Goal: Task Accomplishment & Management: Manage account settings

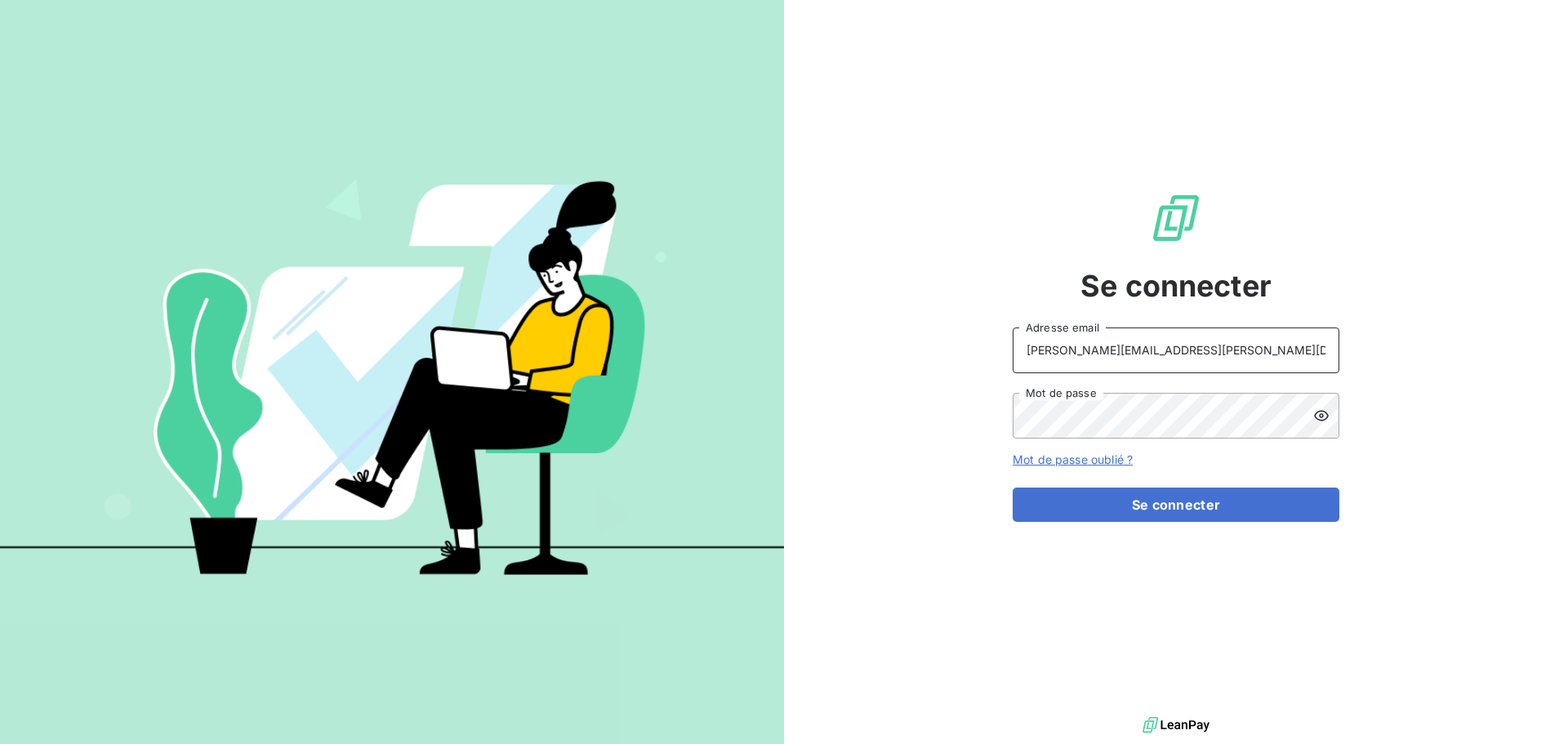
click at [1226, 371] on input "raimundo@serpe.fr" at bounding box center [1176, 350] width 327 height 46
type input "recouvrement@serpe.fr"
click at [1136, 513] on button "Se connecter" at bounding box center [1176, 504] width 327 height 34
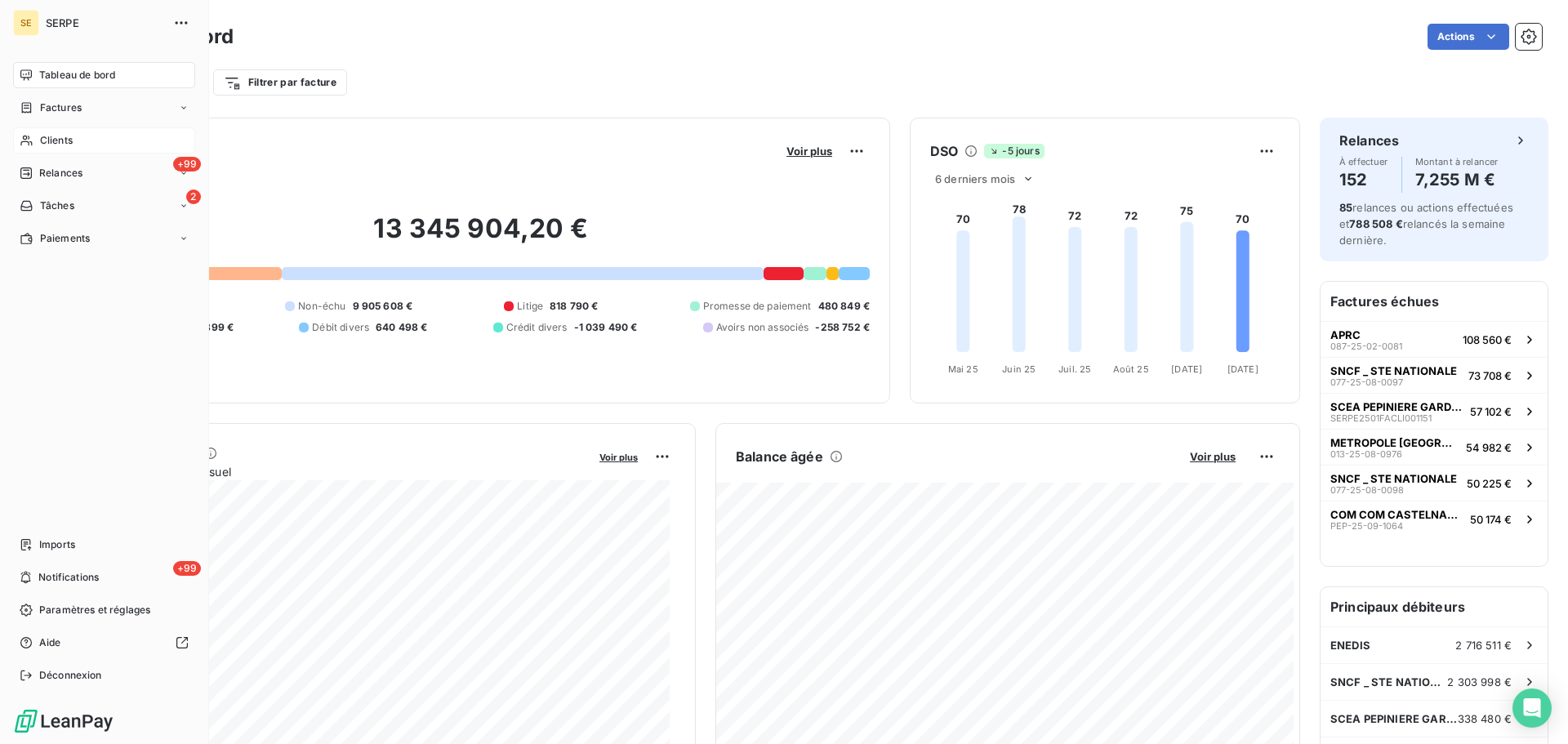
click at [64, 138] on span "Clients" at bounding box center [57, 141] width 33 height 15
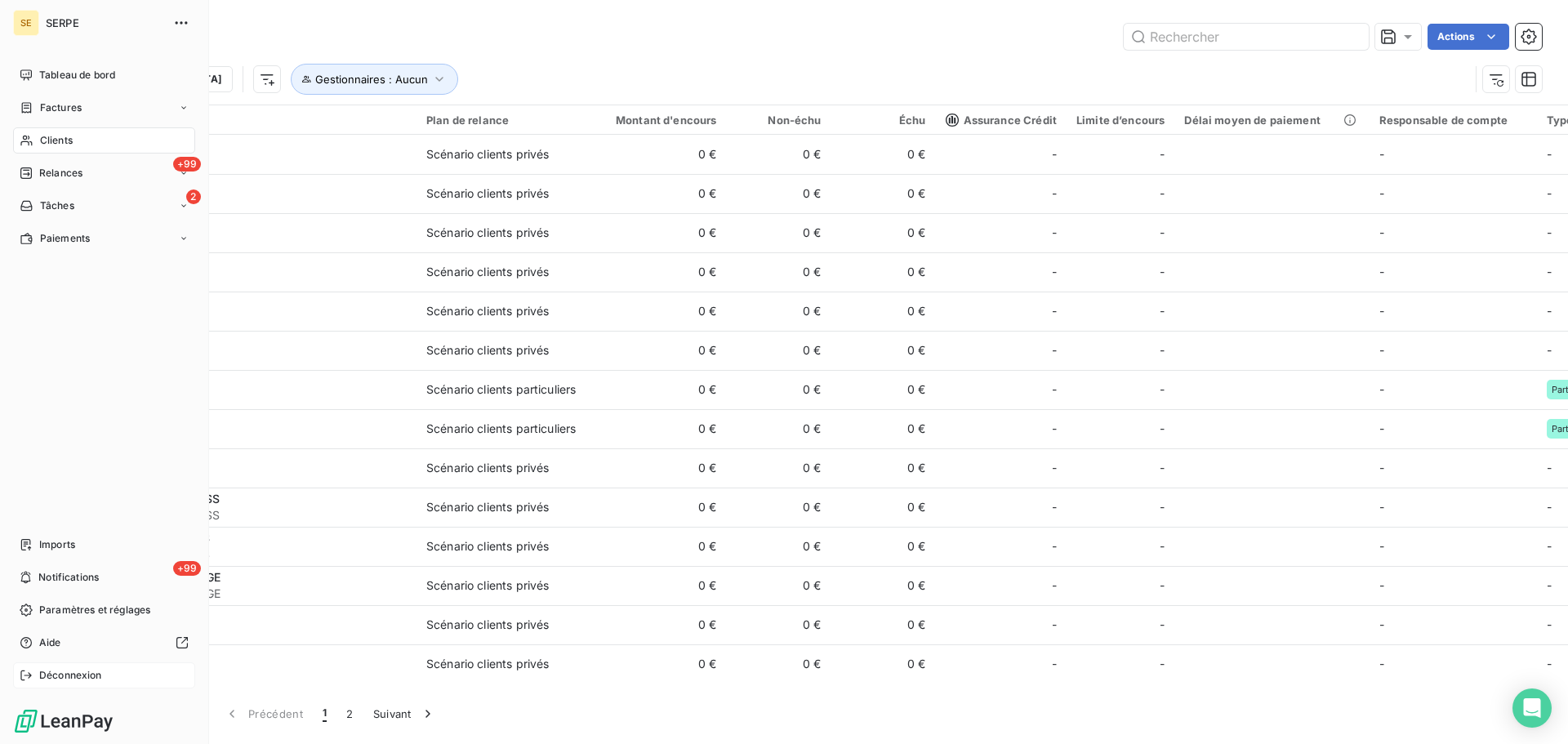
click at [67, 672] on span "Déconnexion" at bounding box center [71, 675] width 62 height 15
